Goal: Task Accomplishment & Management: Use online tool/utility

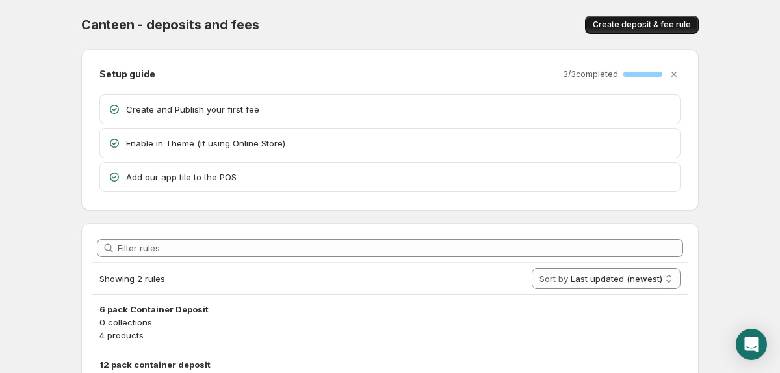
click at [620, 26] on span "Create deposit & fee rule" at bounding box center [642, 25] width 98 height 10
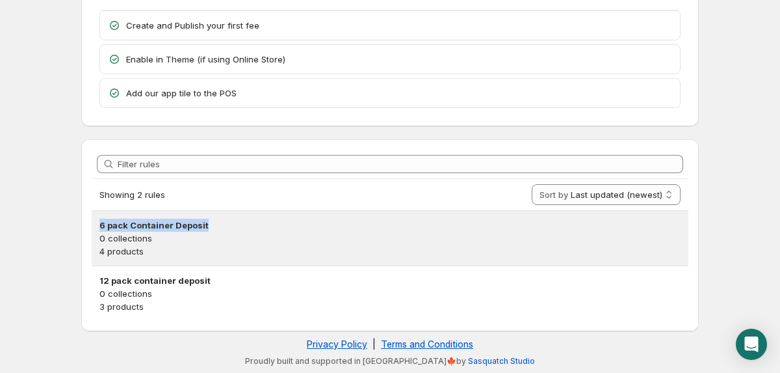
drag, startPoint x: 207, startPoint y: 221, endPoint x: 102, endPoint y: 227, distance: 105.5
click at [102, 227] on h3 "6 pack Container Deposit" at bounding box center [390, 225] width 581 height 13
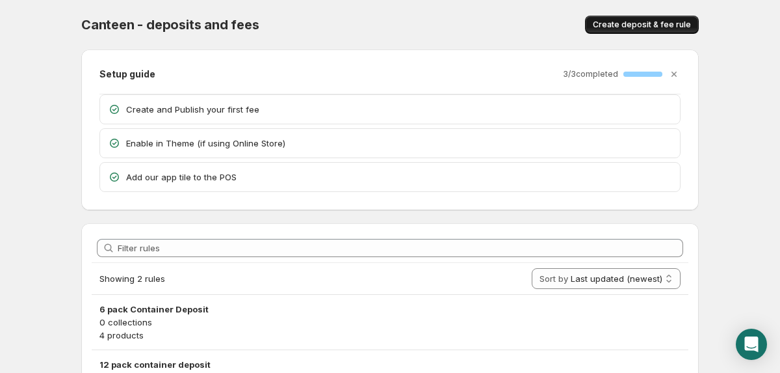
click at [656, 27] on span "Create deposit & fee rule" at bounding box center [642, 25] width 98 height 10
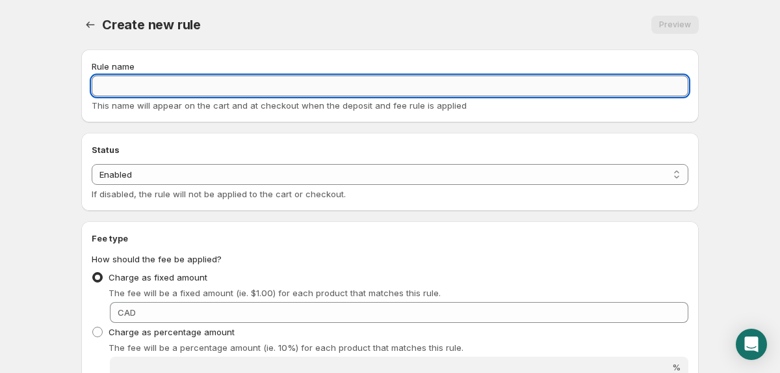
click at [219, 88] on input "Rule name" at bounding box center [390, 85] width 597 height 21
paste input "500,500"
type input "8 Pack Container Deposit"
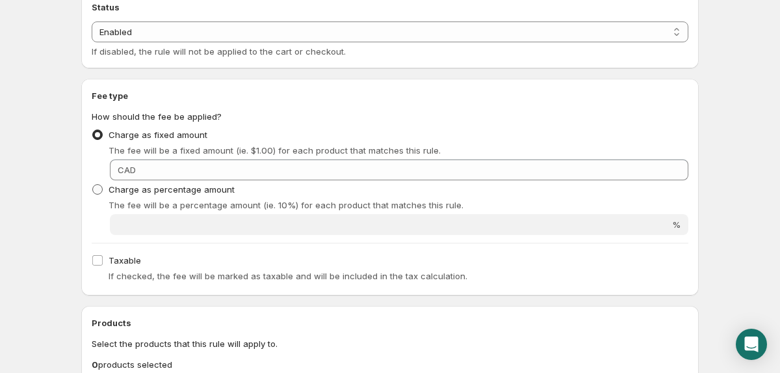
scroll to position [144, 0]
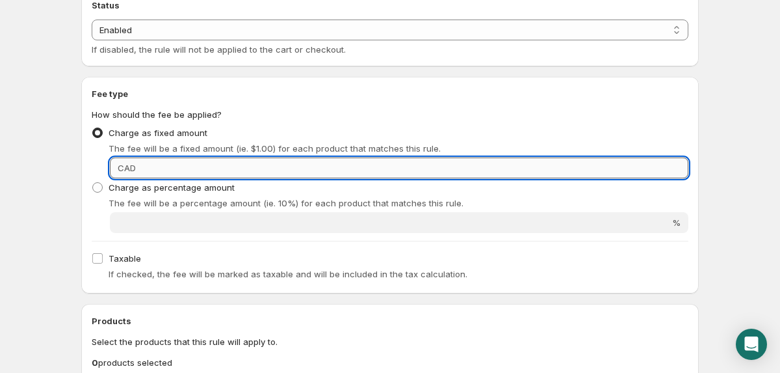
click at [177, 169] on input "Fixed amount" at bounding box center [414, 167] width 549 height 21
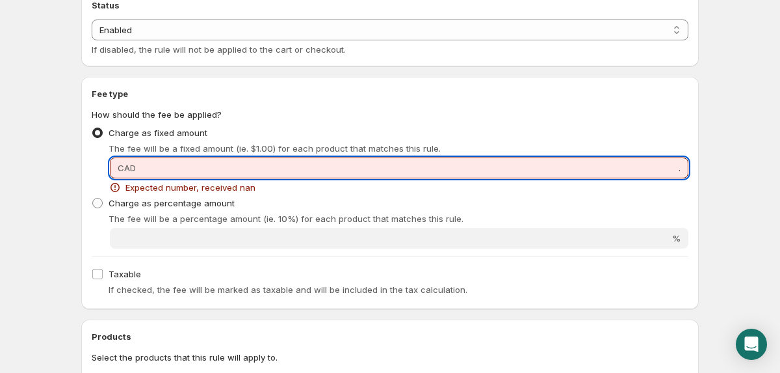
click at [177, 169] on input "." at bounding box center [414, 167] width 549 height 21
type input "8"
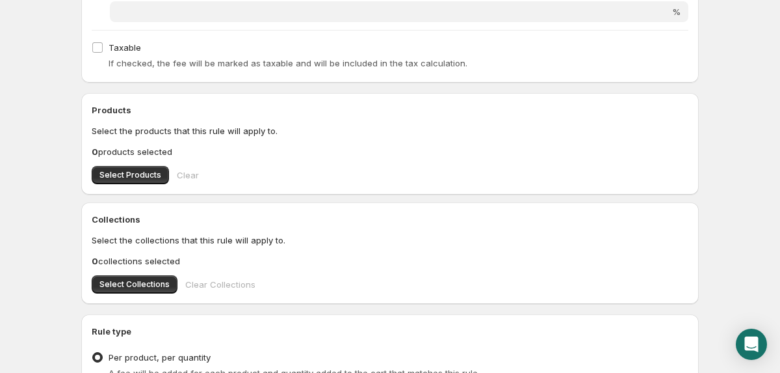
scroll to position [359, 0]
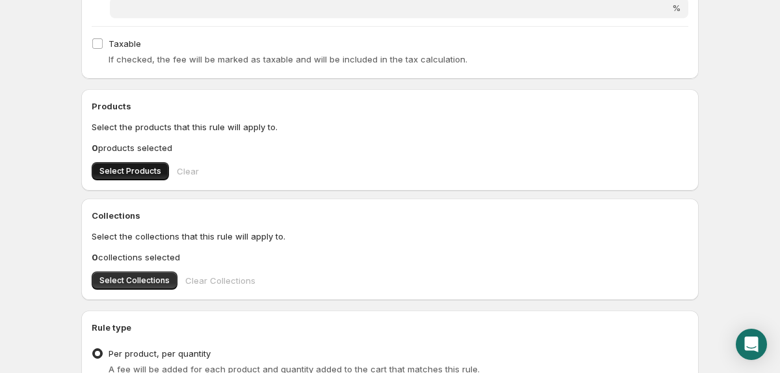
click at [135, 170] on span "Select Products" at bounding box center [131, 171] width 62 height 10
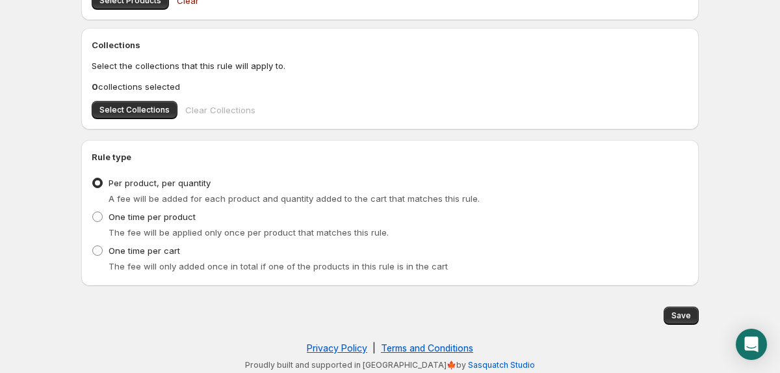
scroll to position [533, 0]
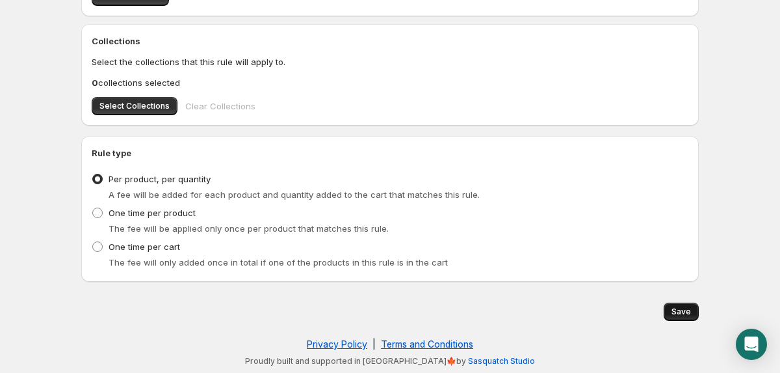
click at [679, 312] on span "Save" at bounding box center [682, 311] width 20 height 10
type input "0.8"
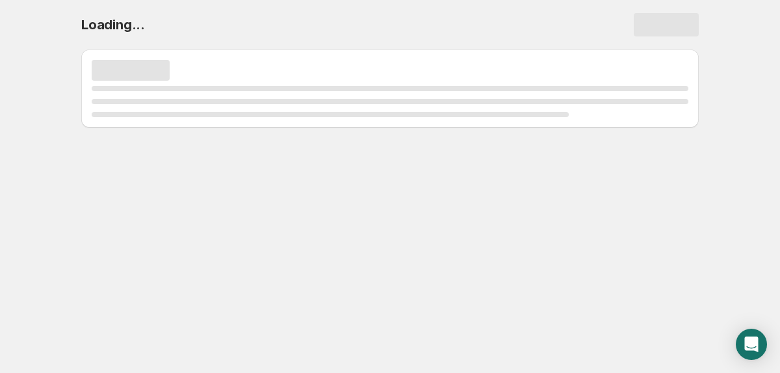
scroll to position [0, 0]
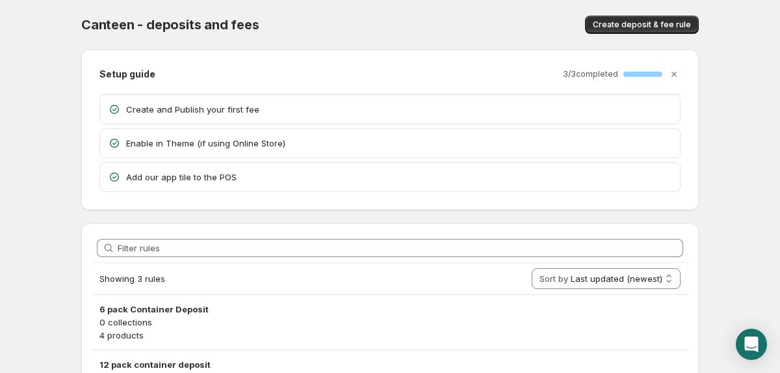
scroll to position [139, 0]
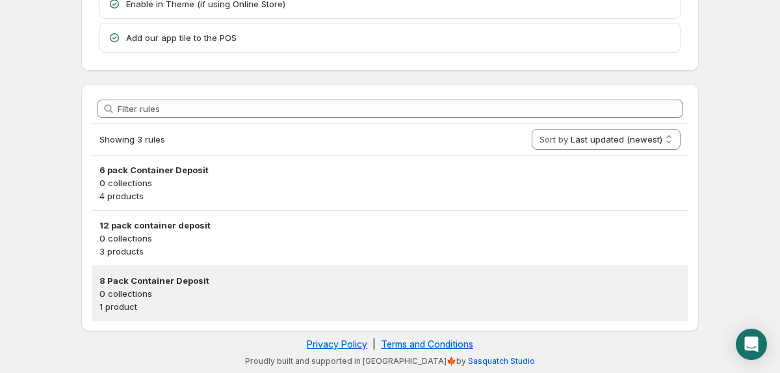
click at [142, 274] on h3 "8 Pack Container Deposit" at bounding box center [390, 280] width 581 height 13
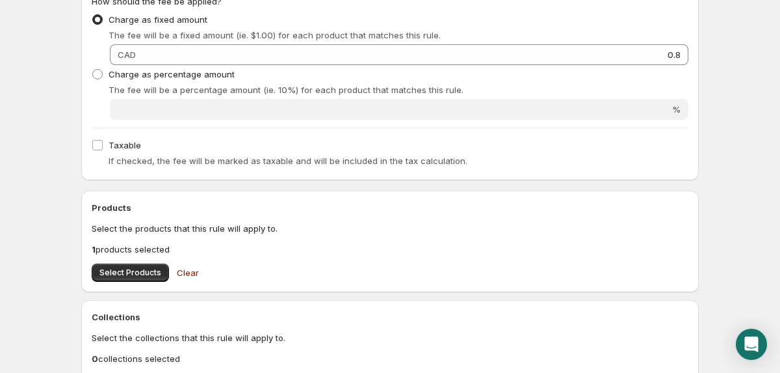
scroll to position [533, 0]
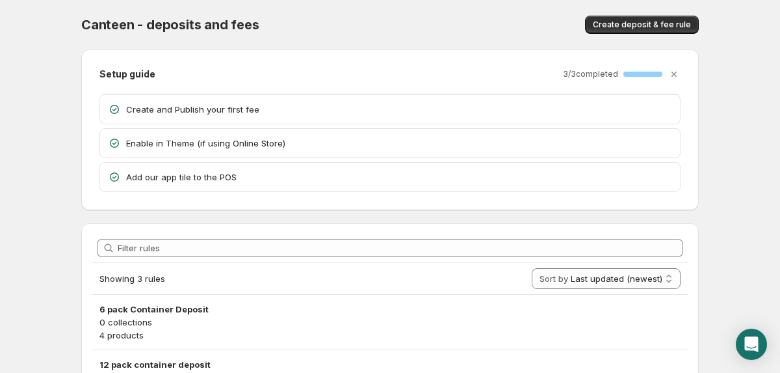
scroll to position [139, 0]
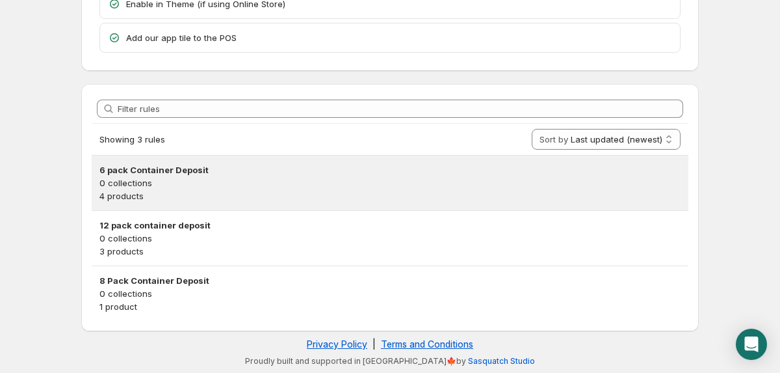
click at [386, 189] on p "0 collections" at bounding box center [390, 182] width 581 height 13
